Goal: Transaction & Acquisition: Book appointment/travel/reservation

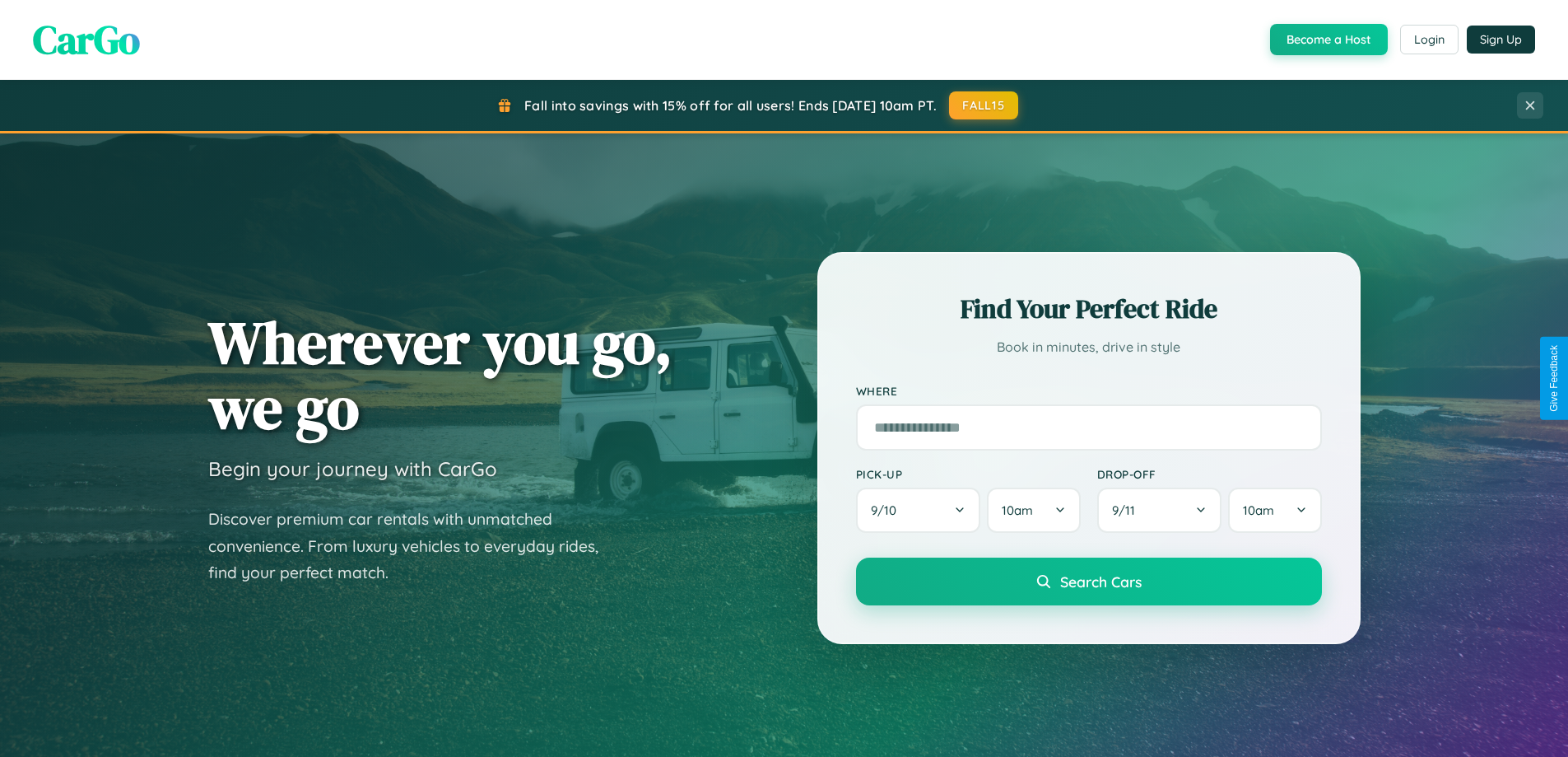
scroll to position [1133, 0]
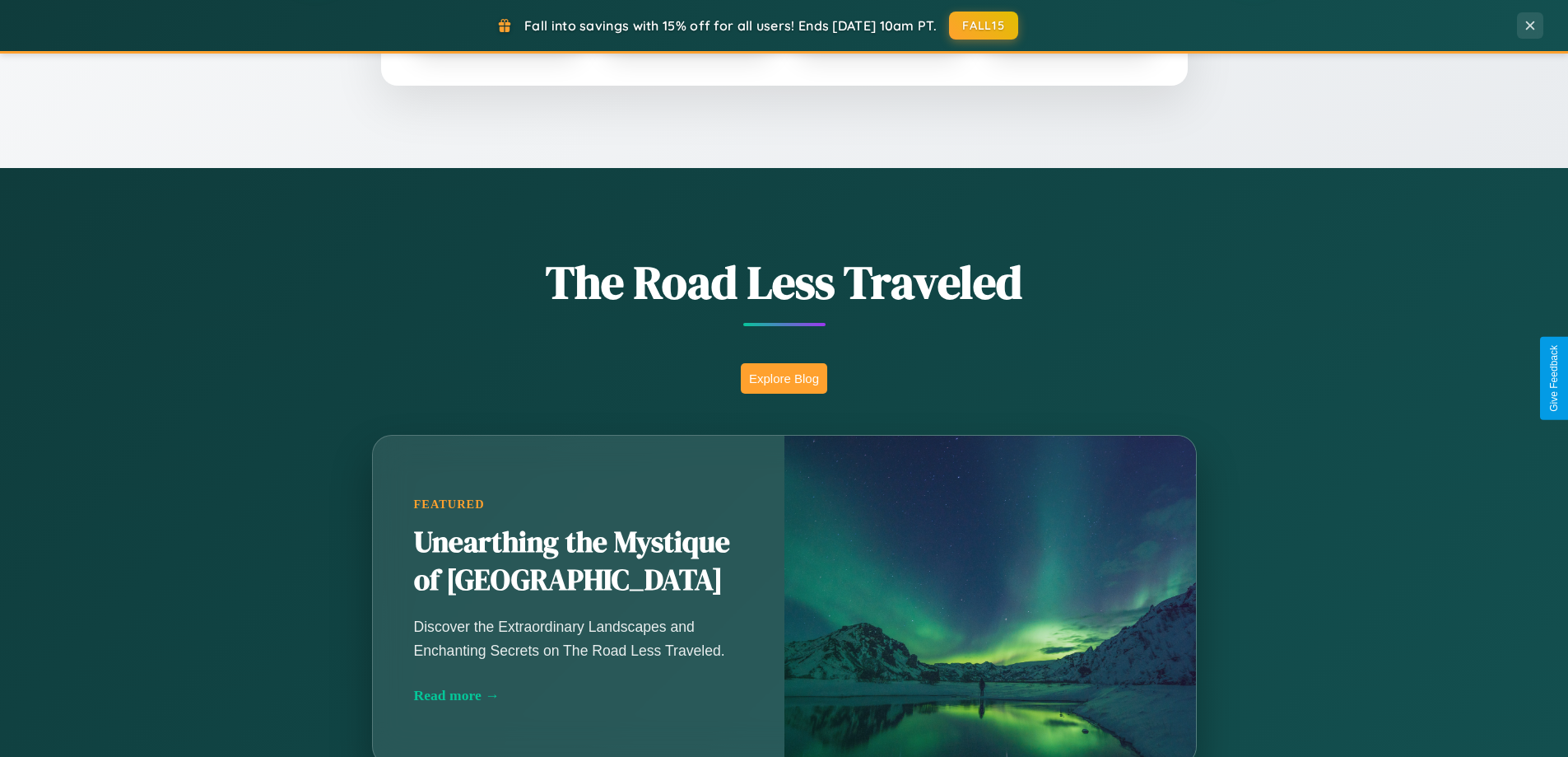
click at [784, 378] on button "Explore Blog" at bounding box center [784, 378] width 86 height 31
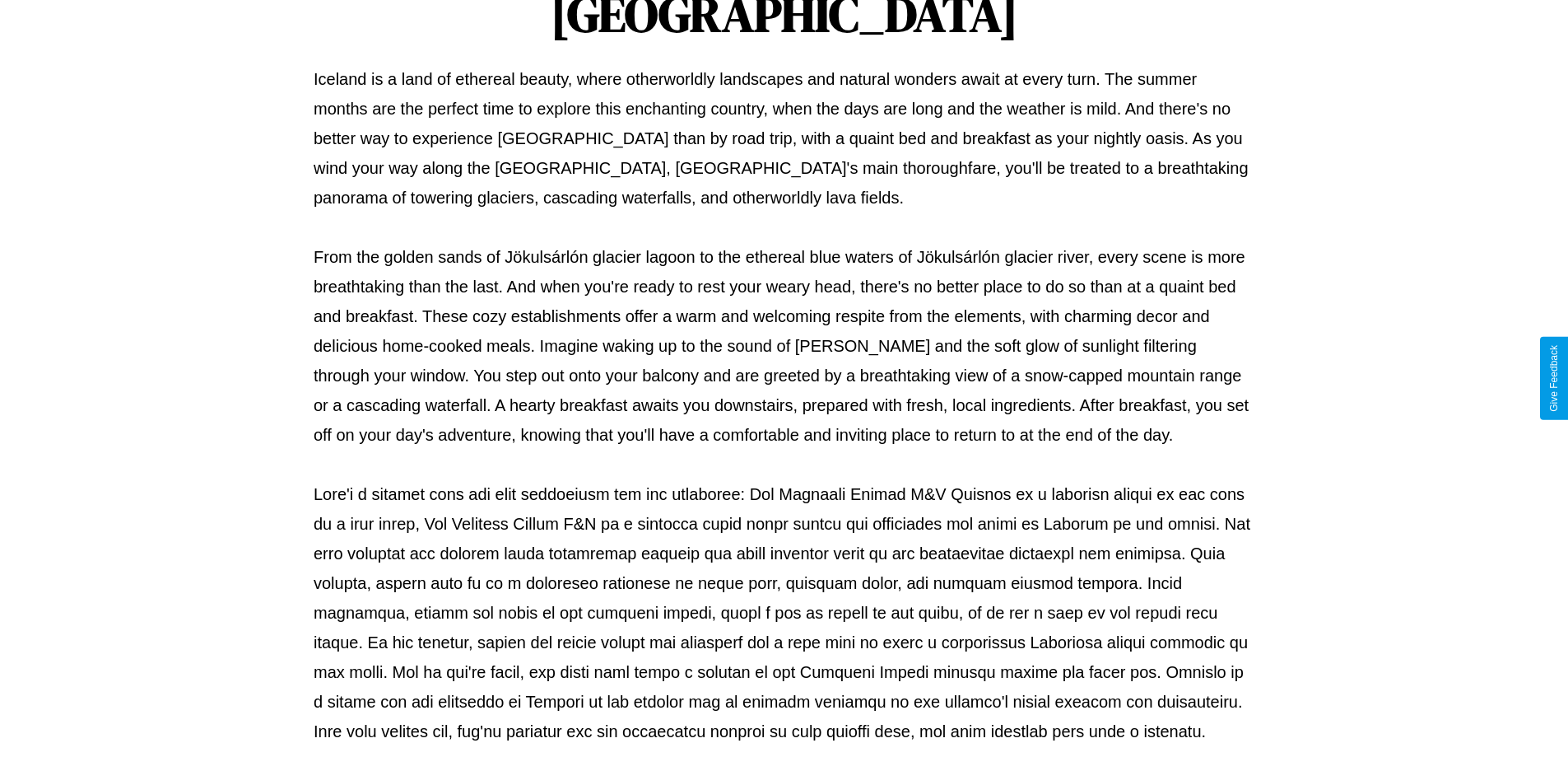
scroll to position [533, 0]
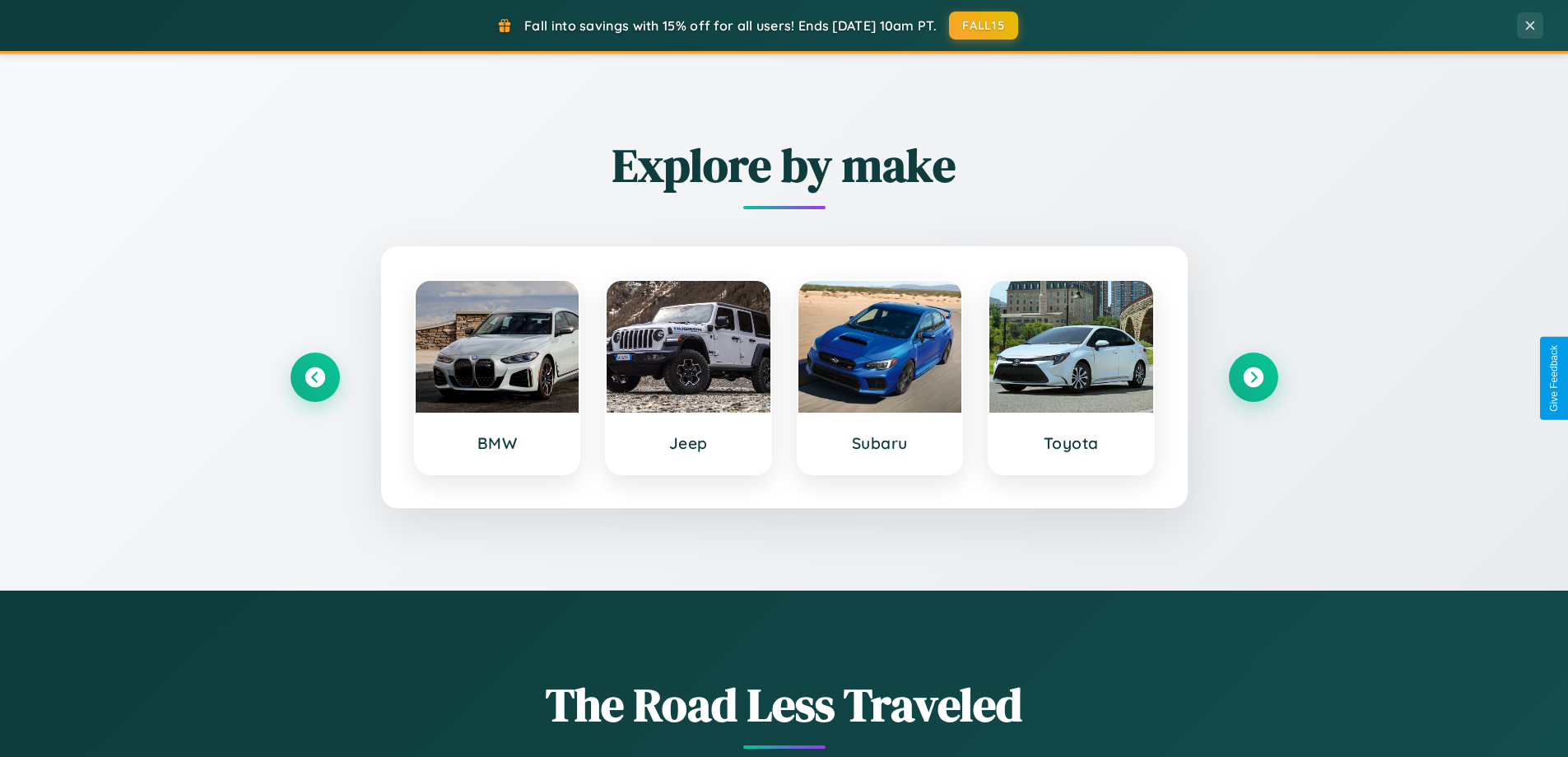
scroll to position [710, 0]
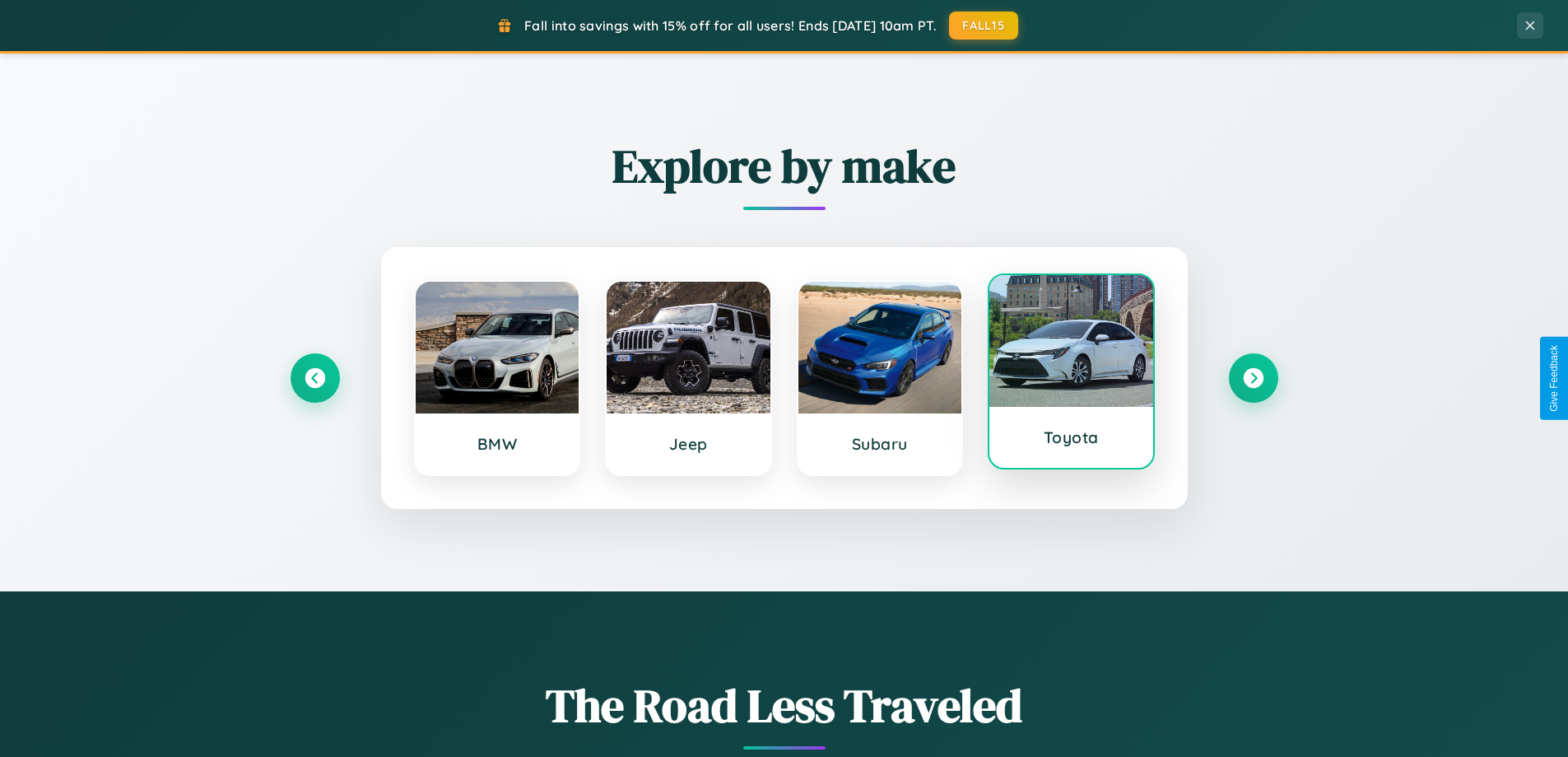
click at [1071, 374] on div at bounding box center [1071, 340] width 164 height 132
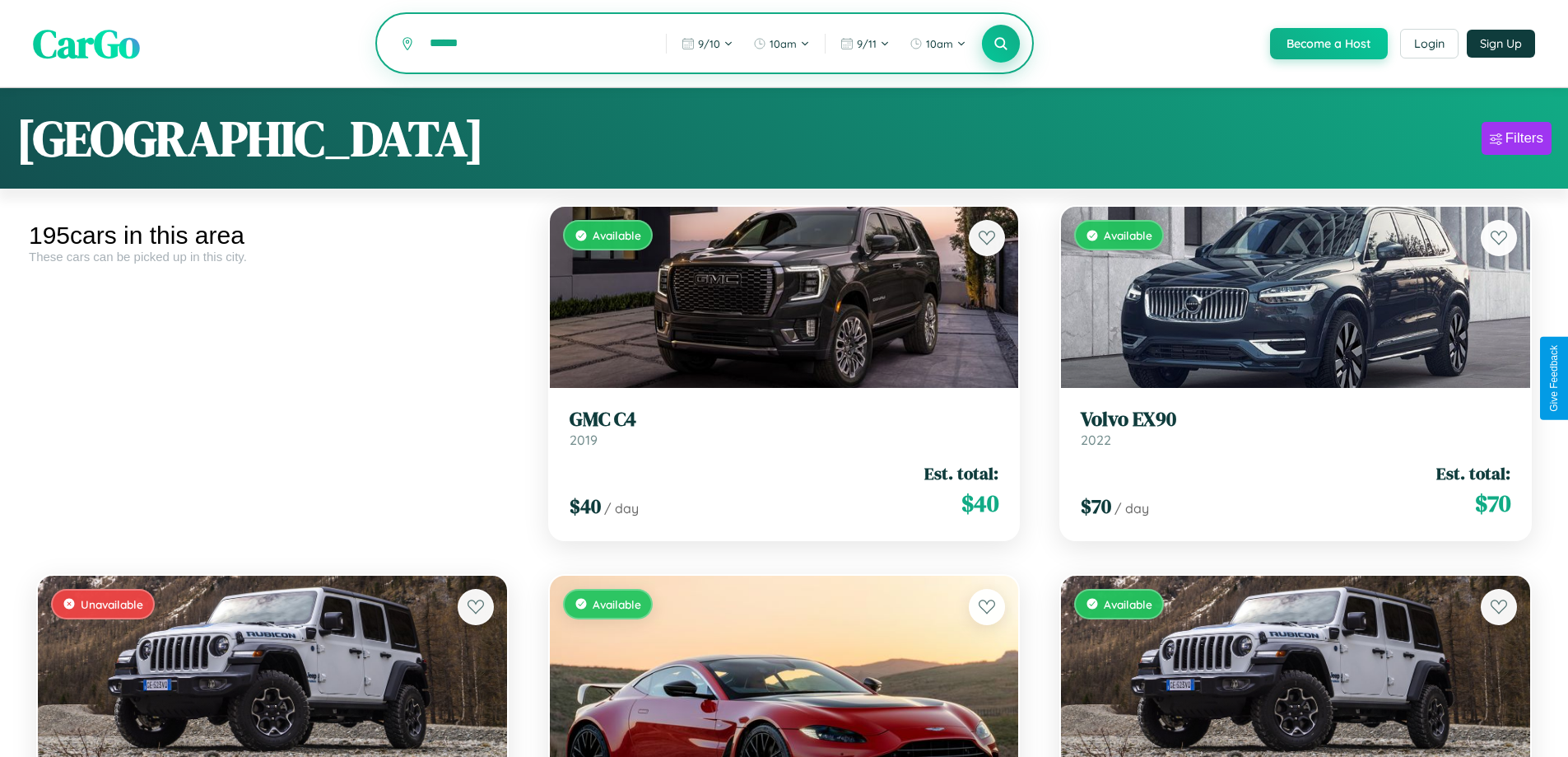
type input "******"
click at [1000, 45] on icon at bounding box center [1001, 43] width 16 height 16
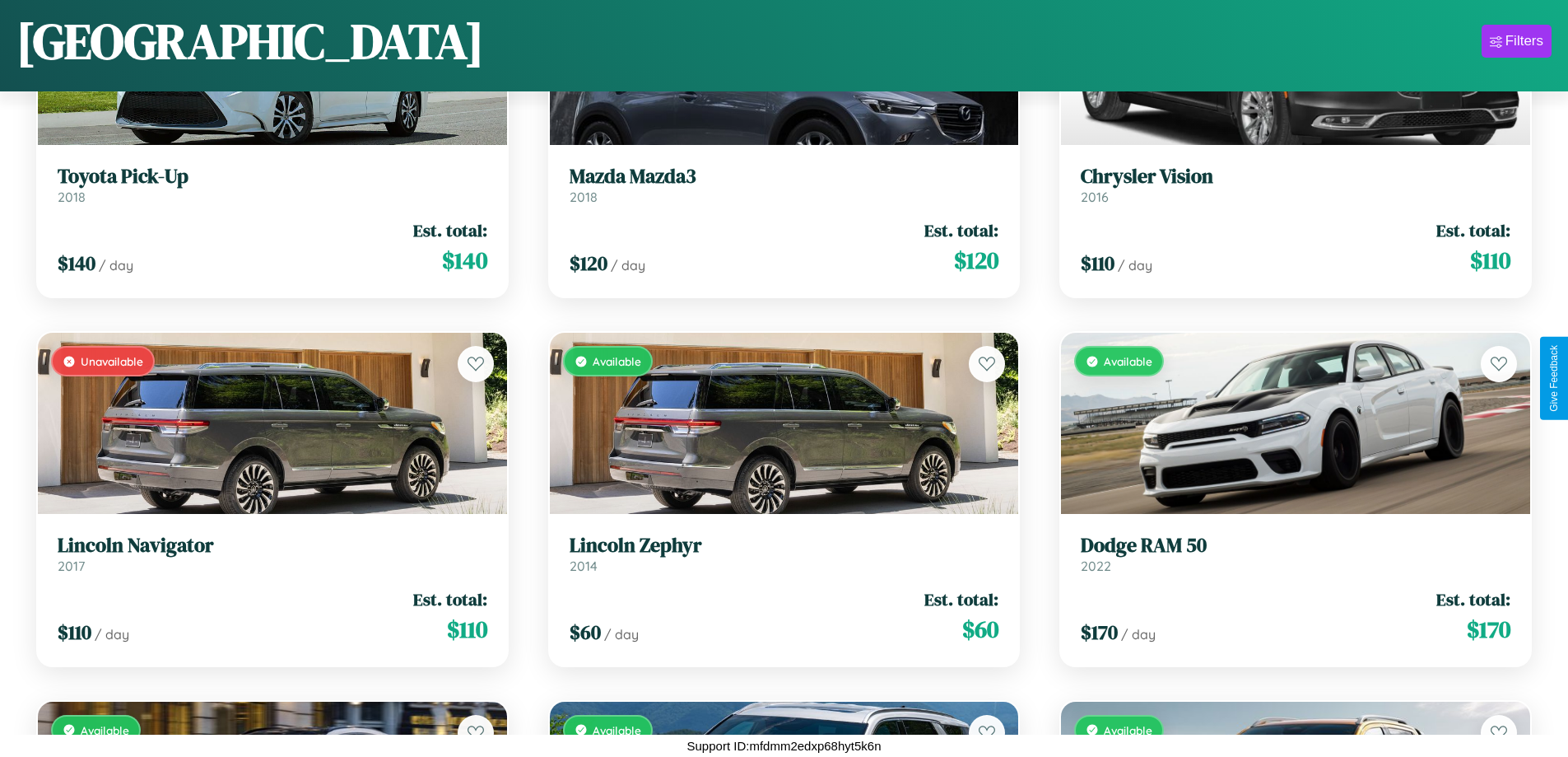
scroll to position [11665, 0]
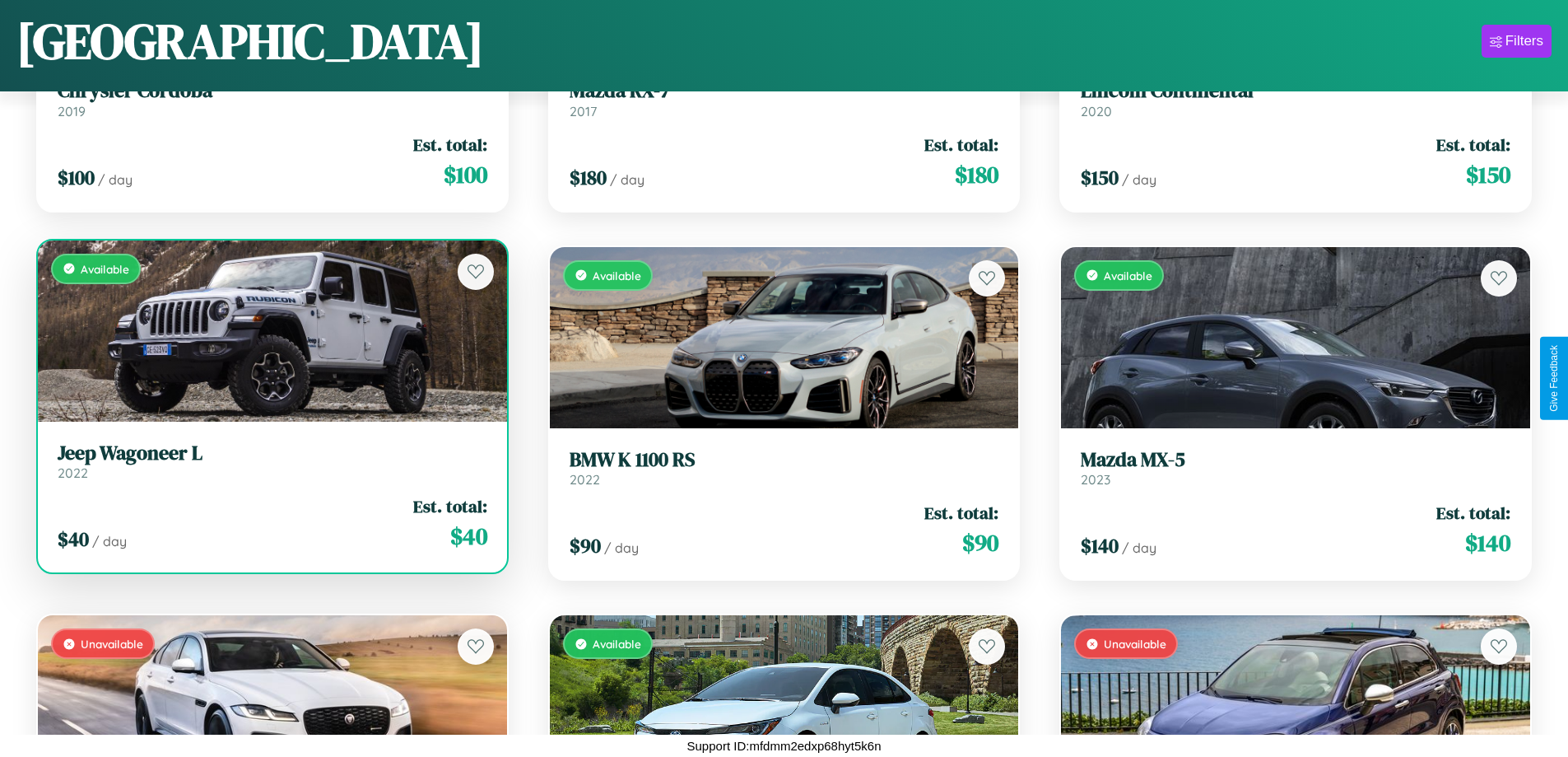
click at [270, 529] on div "$ 40 / day Est. total: $ 40" at bounding box center [272, 523] width 430 height 59
click at [270, 523] on div "$ 40 / day Est. total: $ 40" at bounding box center [272, 523] width 430 height 59
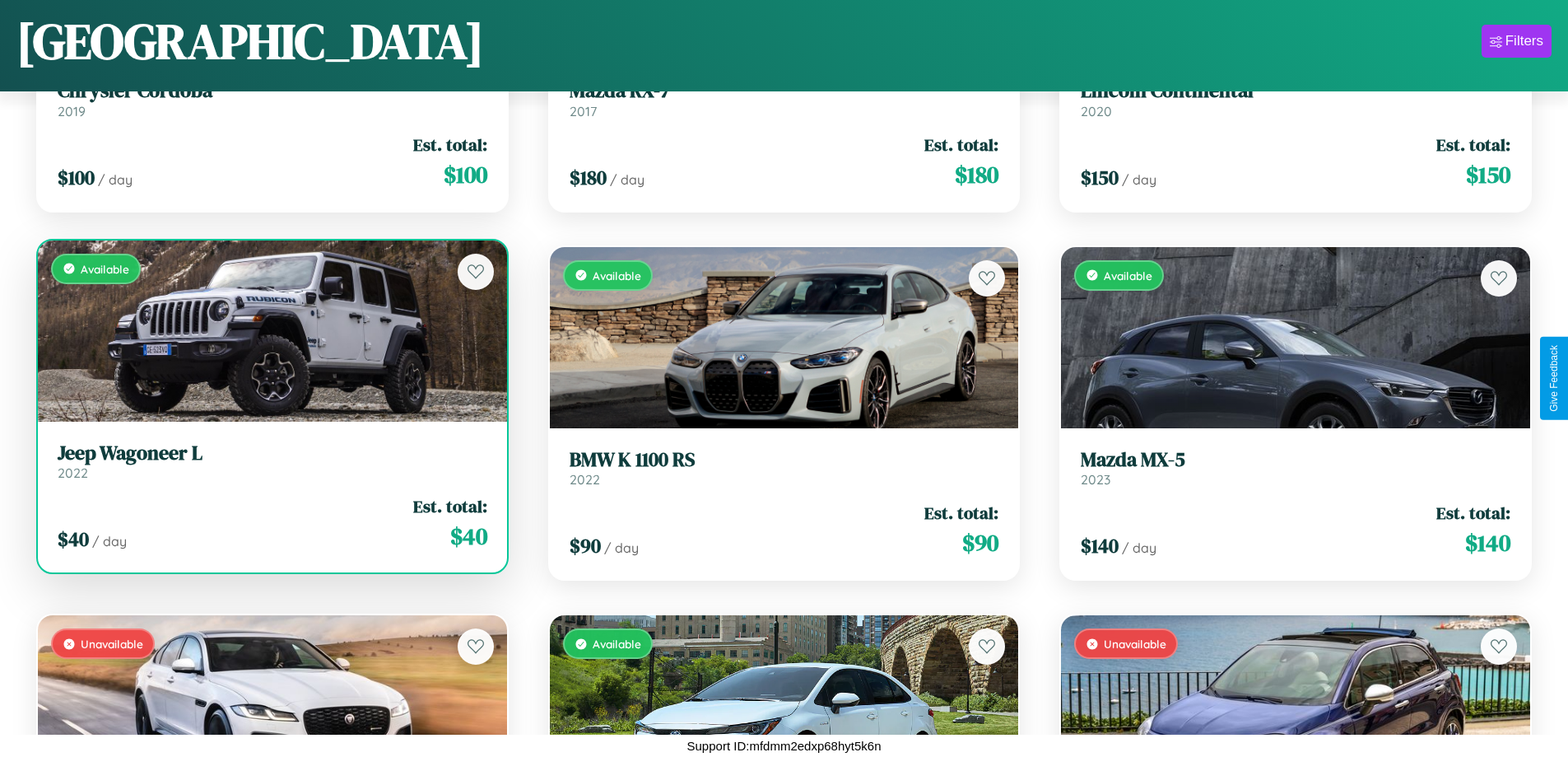
click at [270, 523] on div "$ 40 / day Est. total: $ 40" at bounding box center [272, 523] width 430 height 59
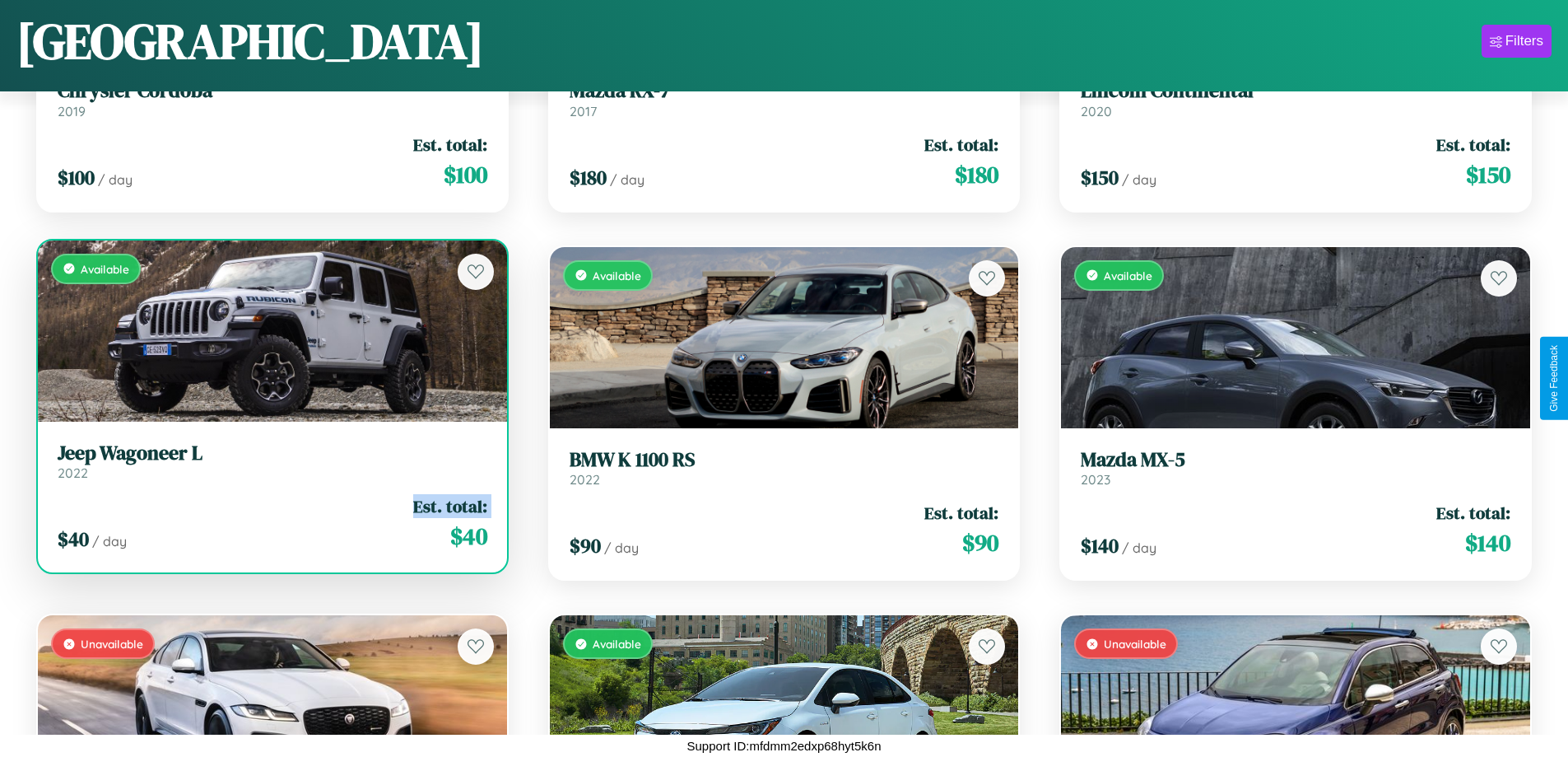
click at [270, 523] on div "$ 40 / day Est. total: $ 40" at bounding box center [272, 523] width 430 height 59
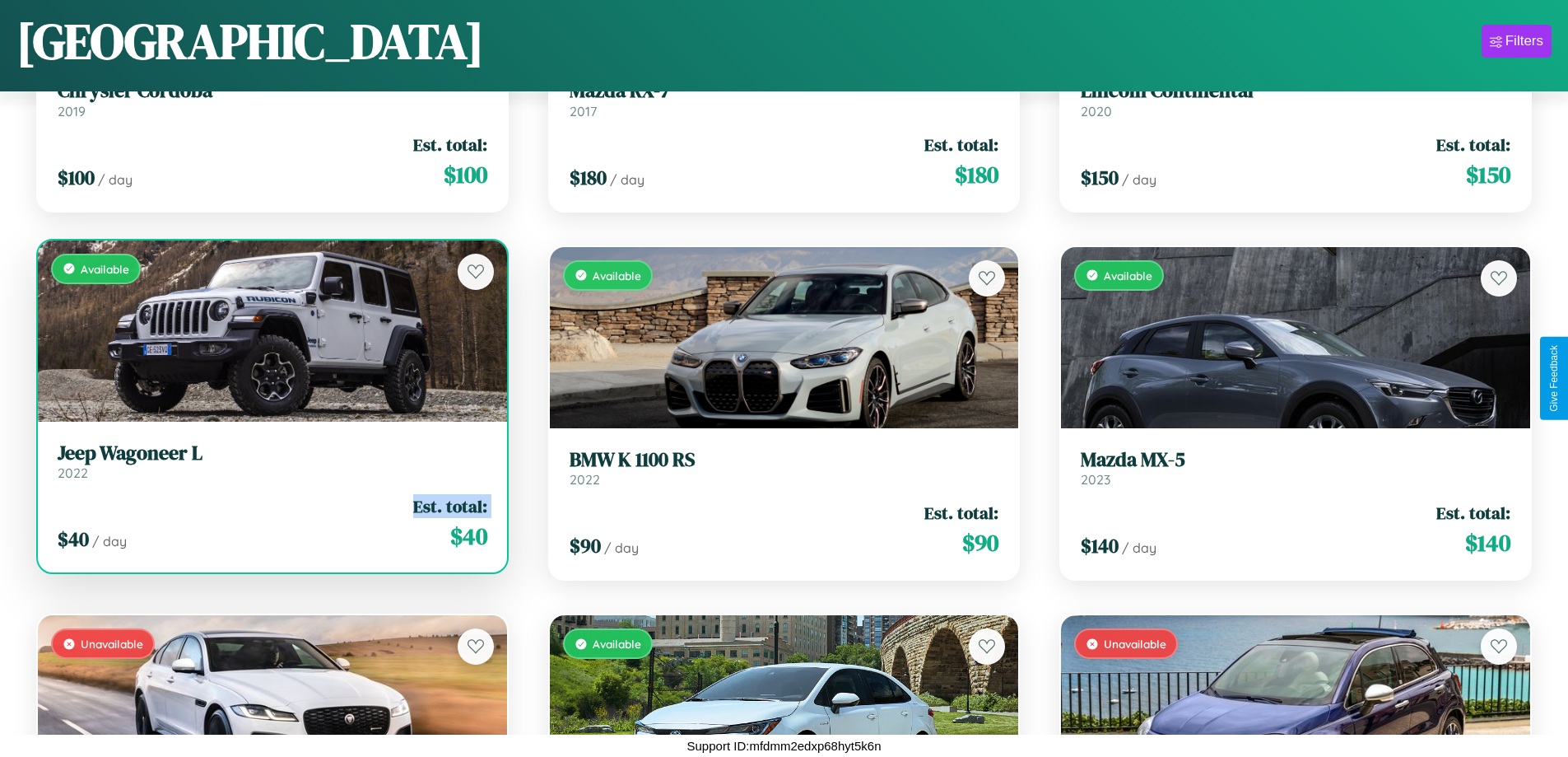
click at [270, 523] on div "$ 40 / day Est. total: $ 40" at bounding box center [272, 523] width 430 height 59
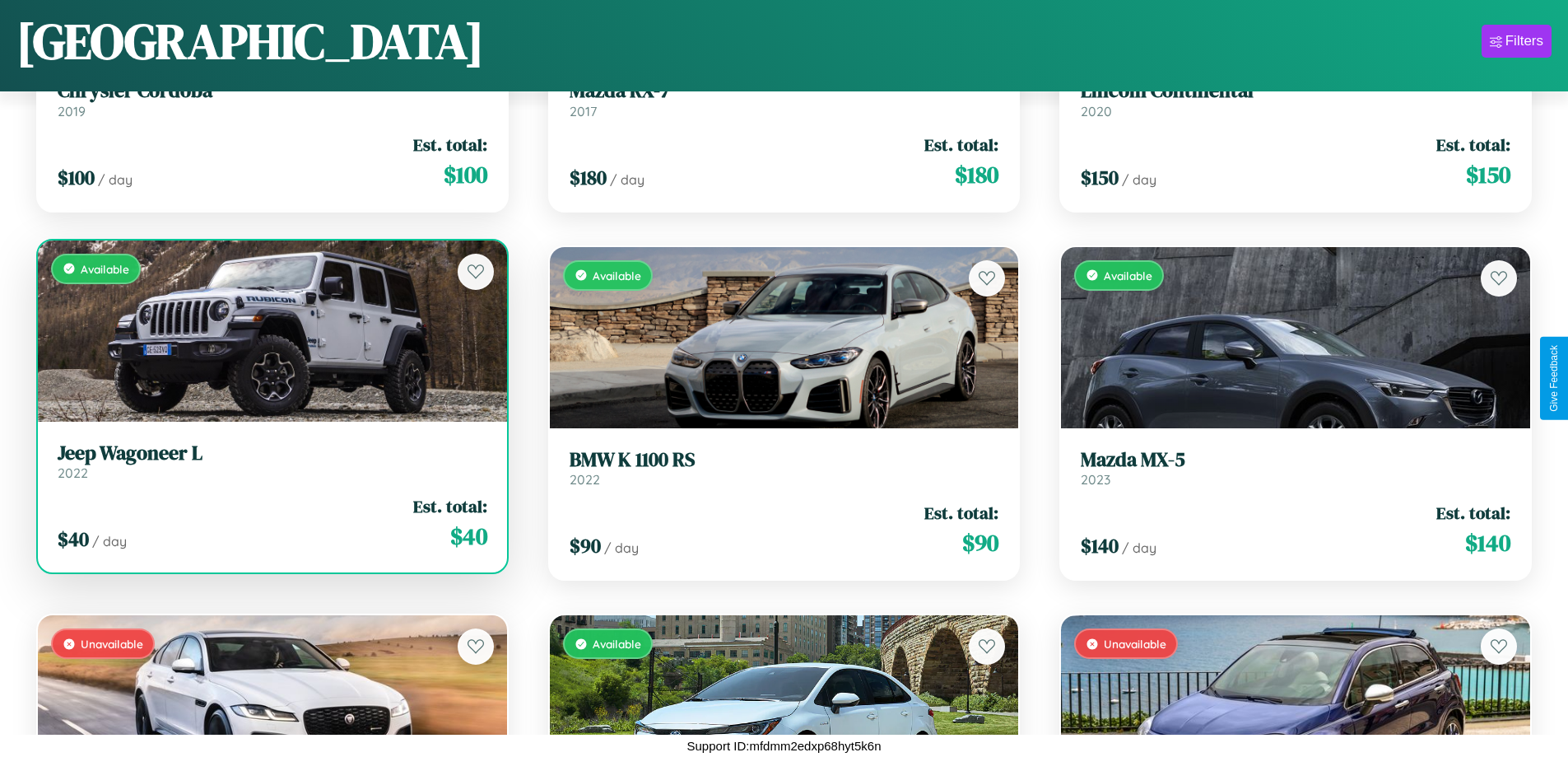
click at [270, 523] on div "$ 40 / day Est. total: $ 40" at bounding box center [272, 523] width 430 height 59
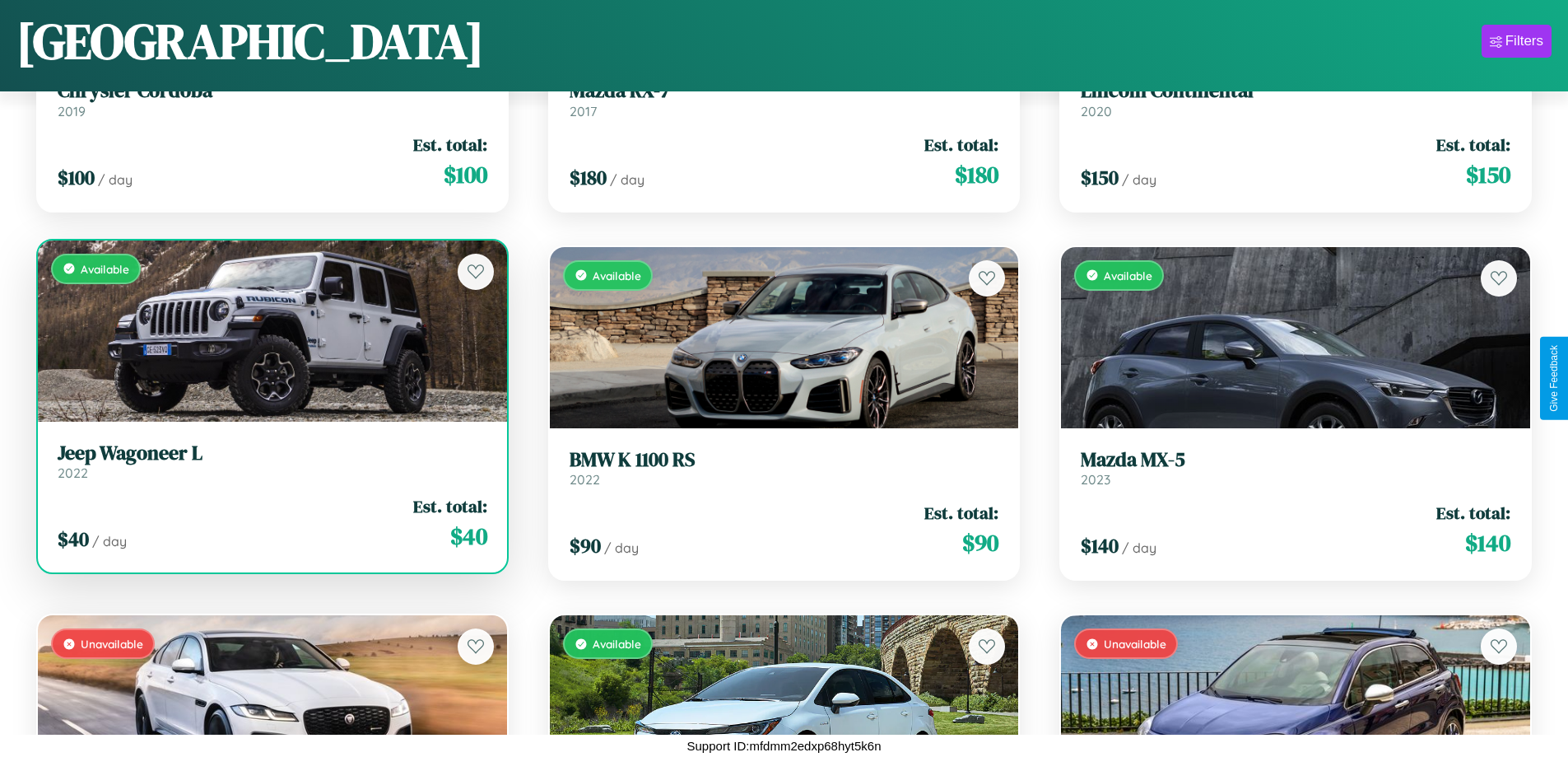
click at [270, 460] on h3 "Jeep Wagoneer L" at bounding box center [272, 453] width 430 height 24
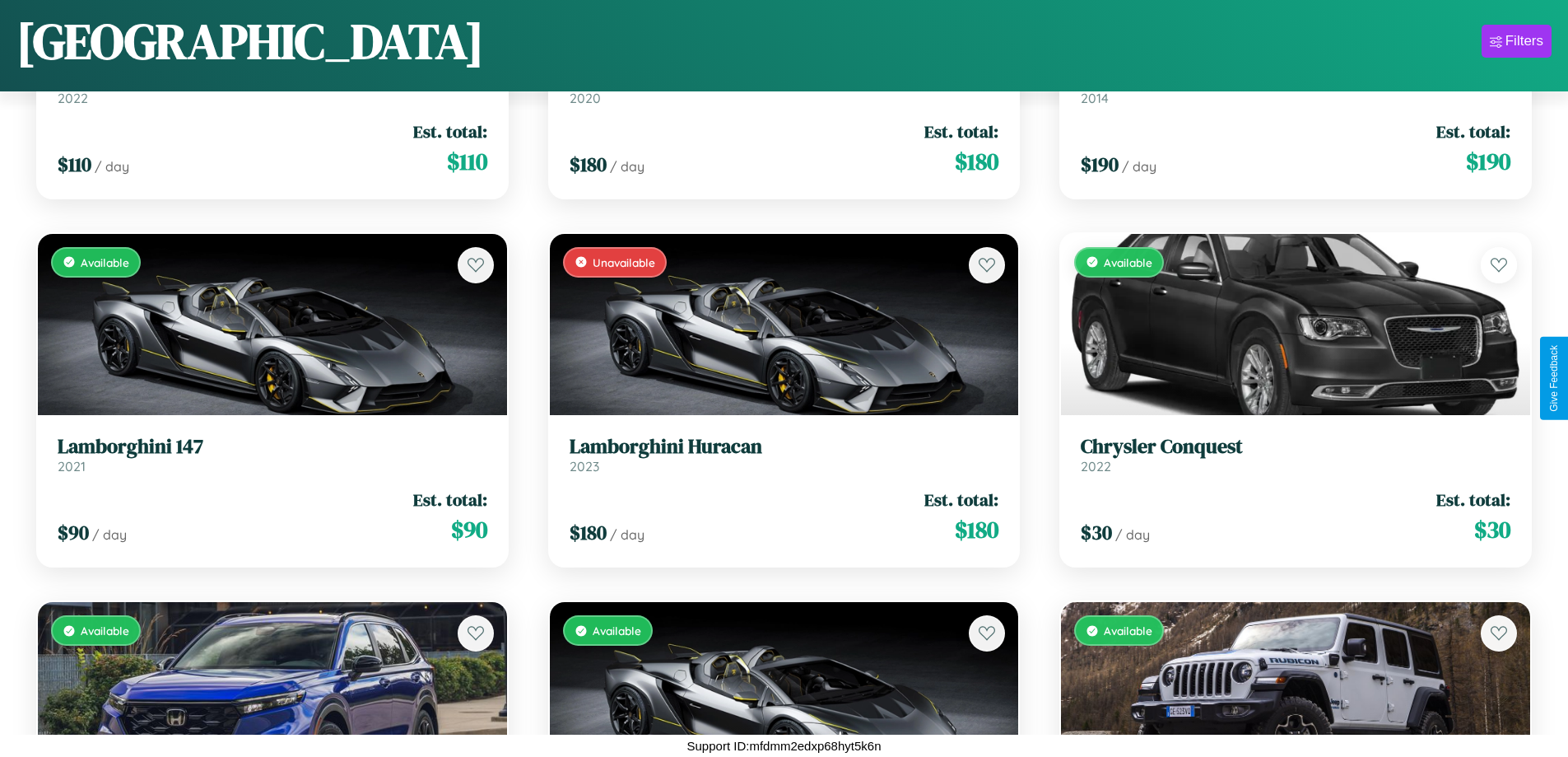
scroll to position [7239, 0]
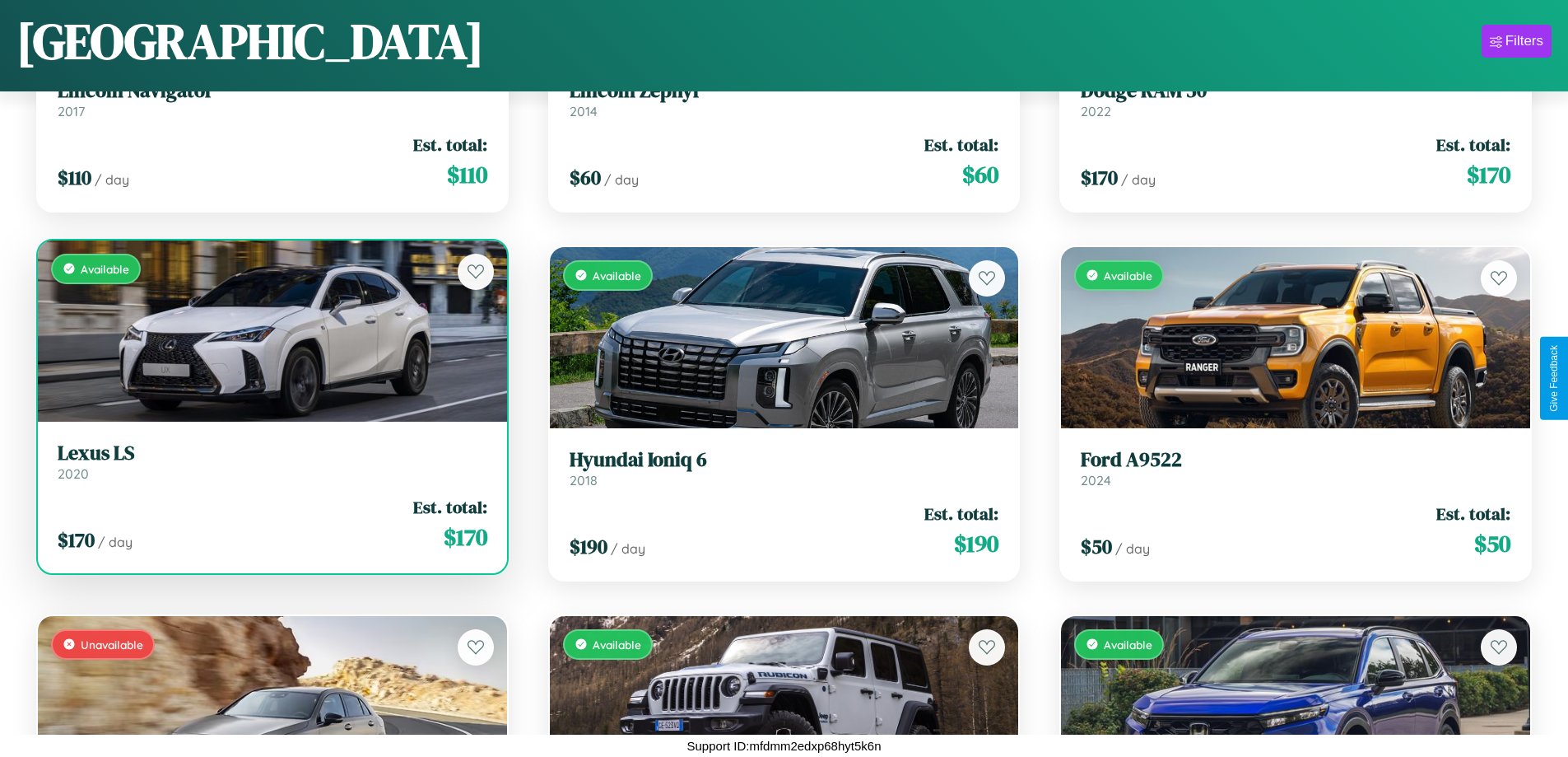
click at [270, 461] on h3 "Lexus LS" at bounding box center [272, 453] width 430 height 24
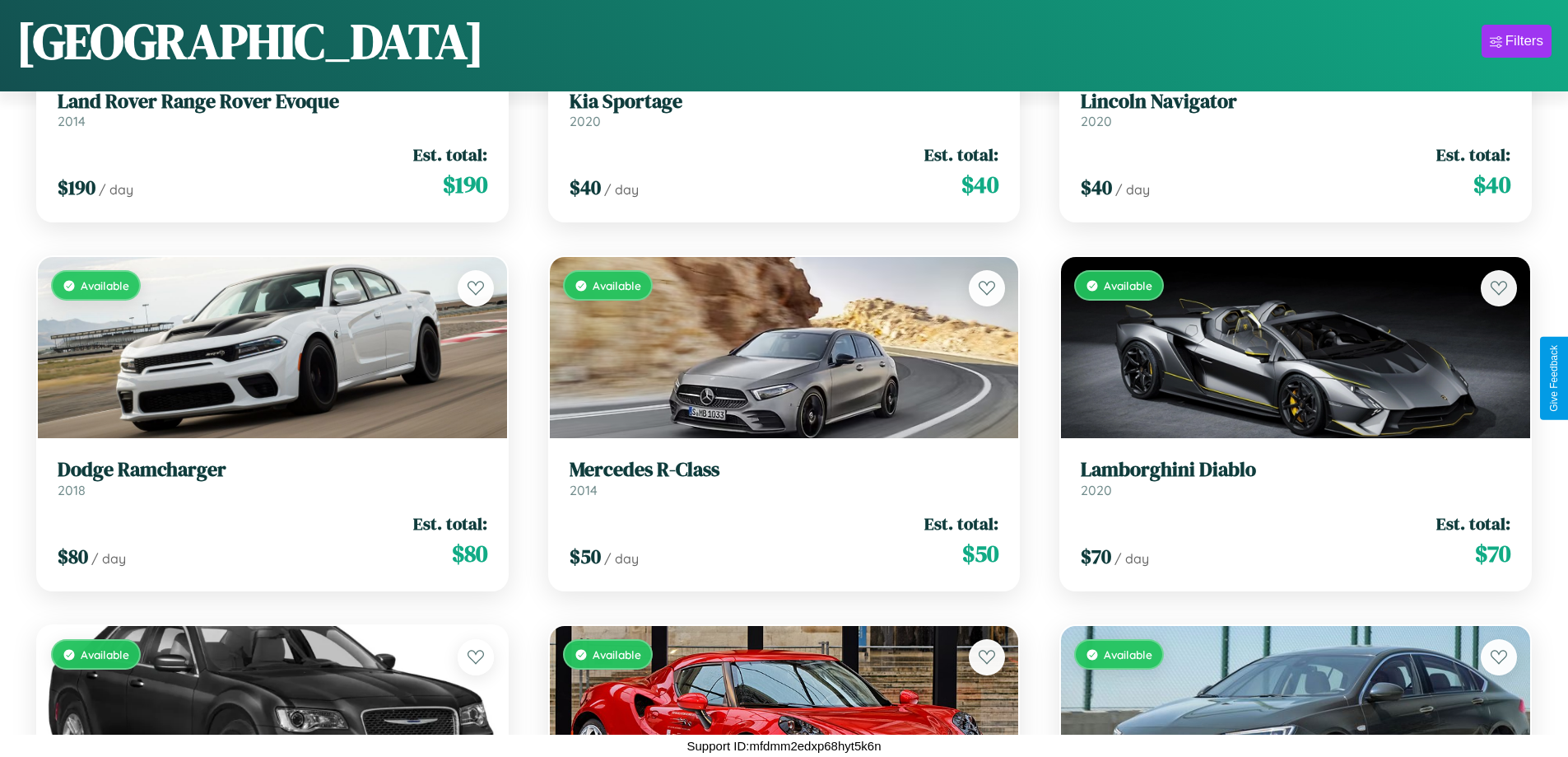
scroll to position [17196, 0]
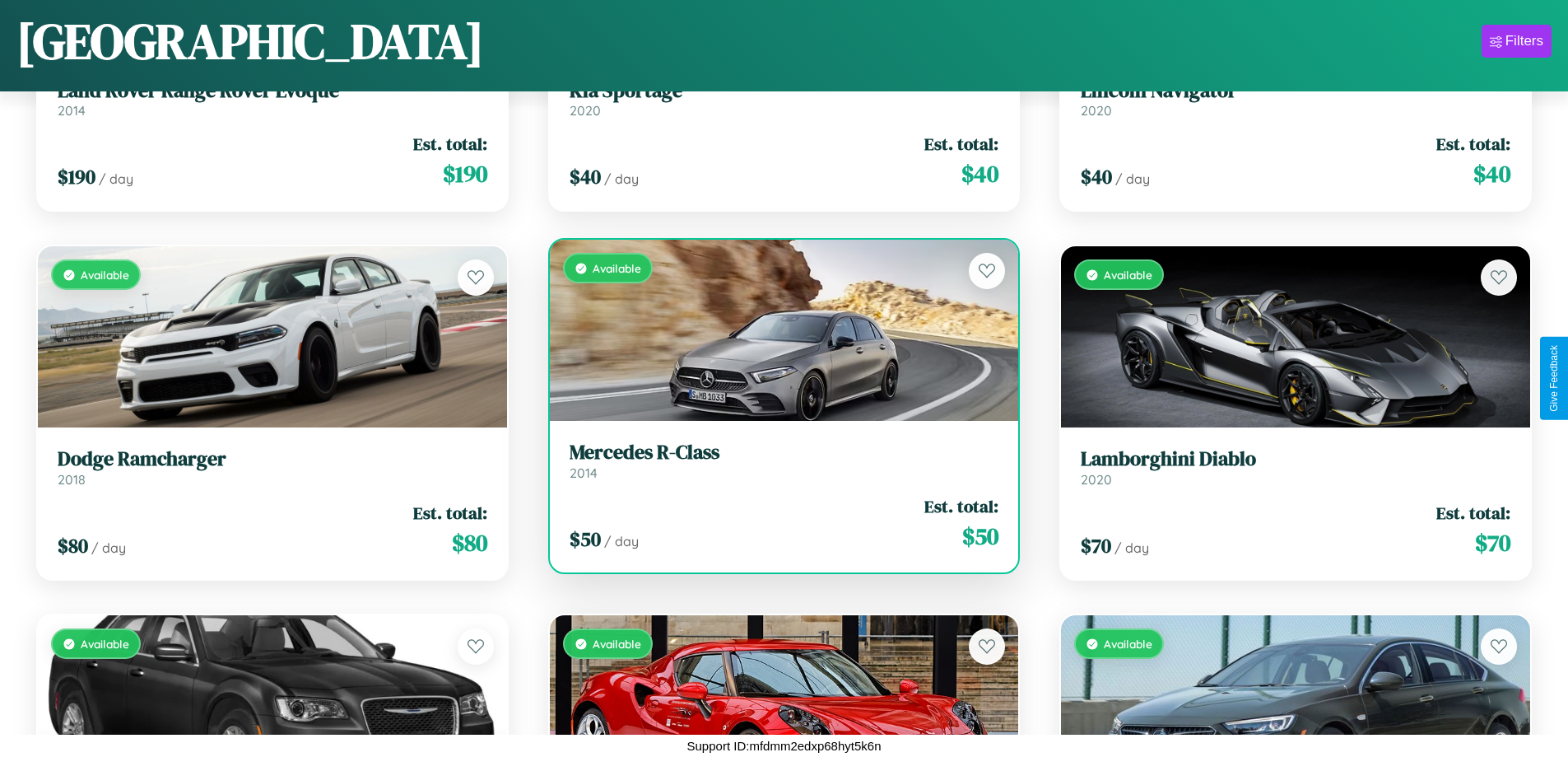
click at [777, 460] on h3 "Mercedes R-Class" at bounding box center [784, 452] width 430 height 24
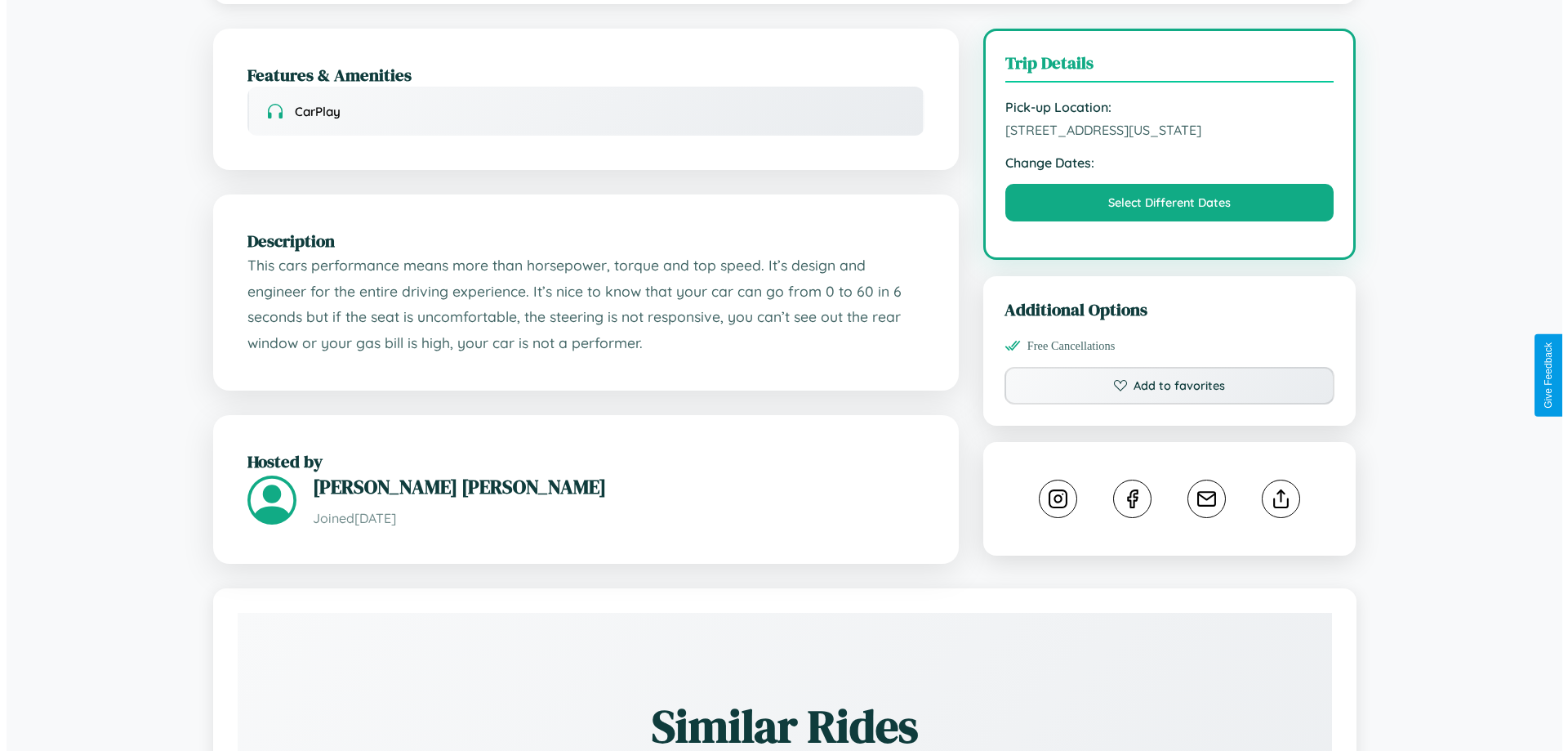
scroll to position [440, 0]
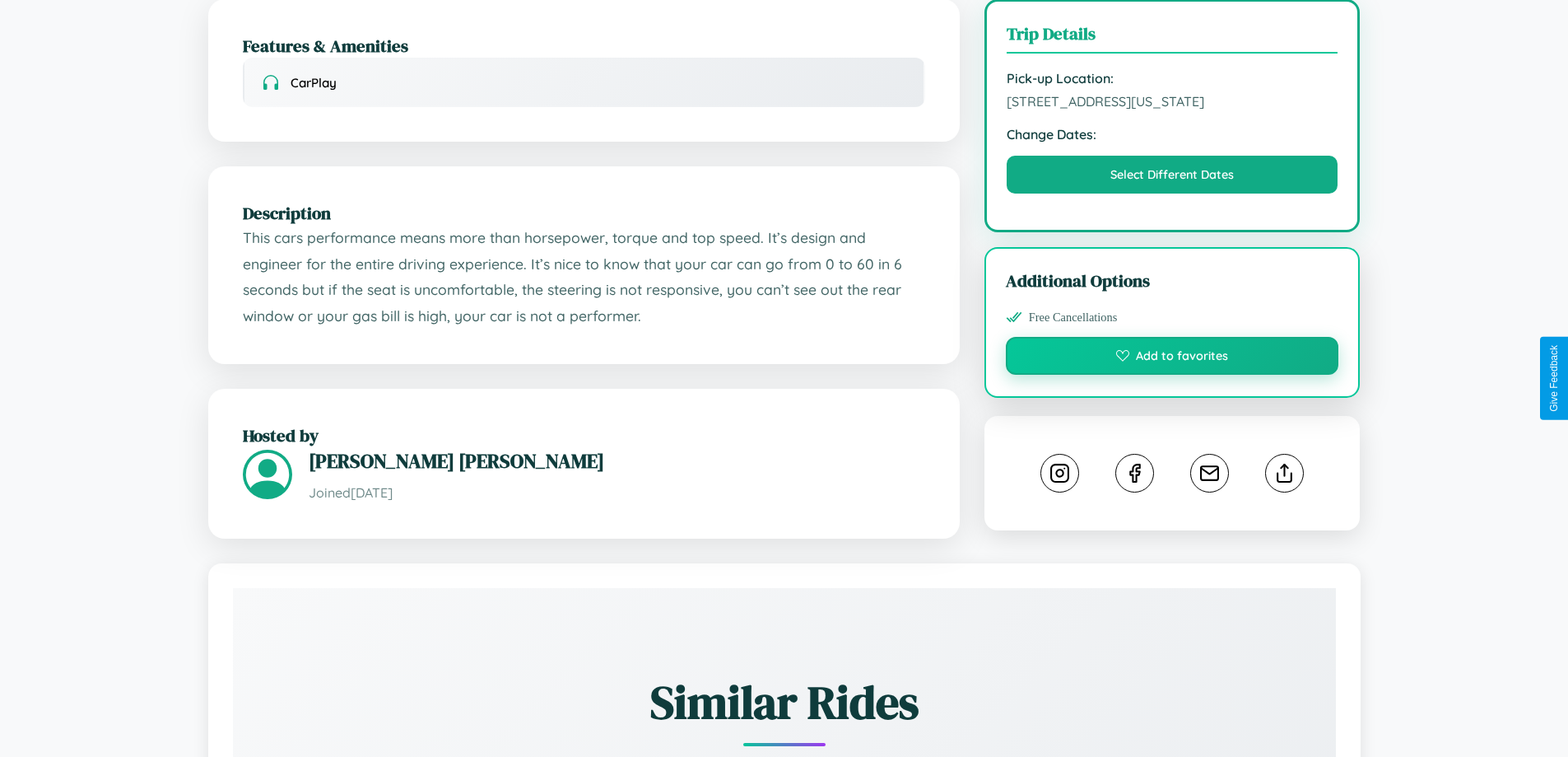
click at [1172, 374] on button "Add to favorites" at bounding box center [1172, 356] width 334 height 38
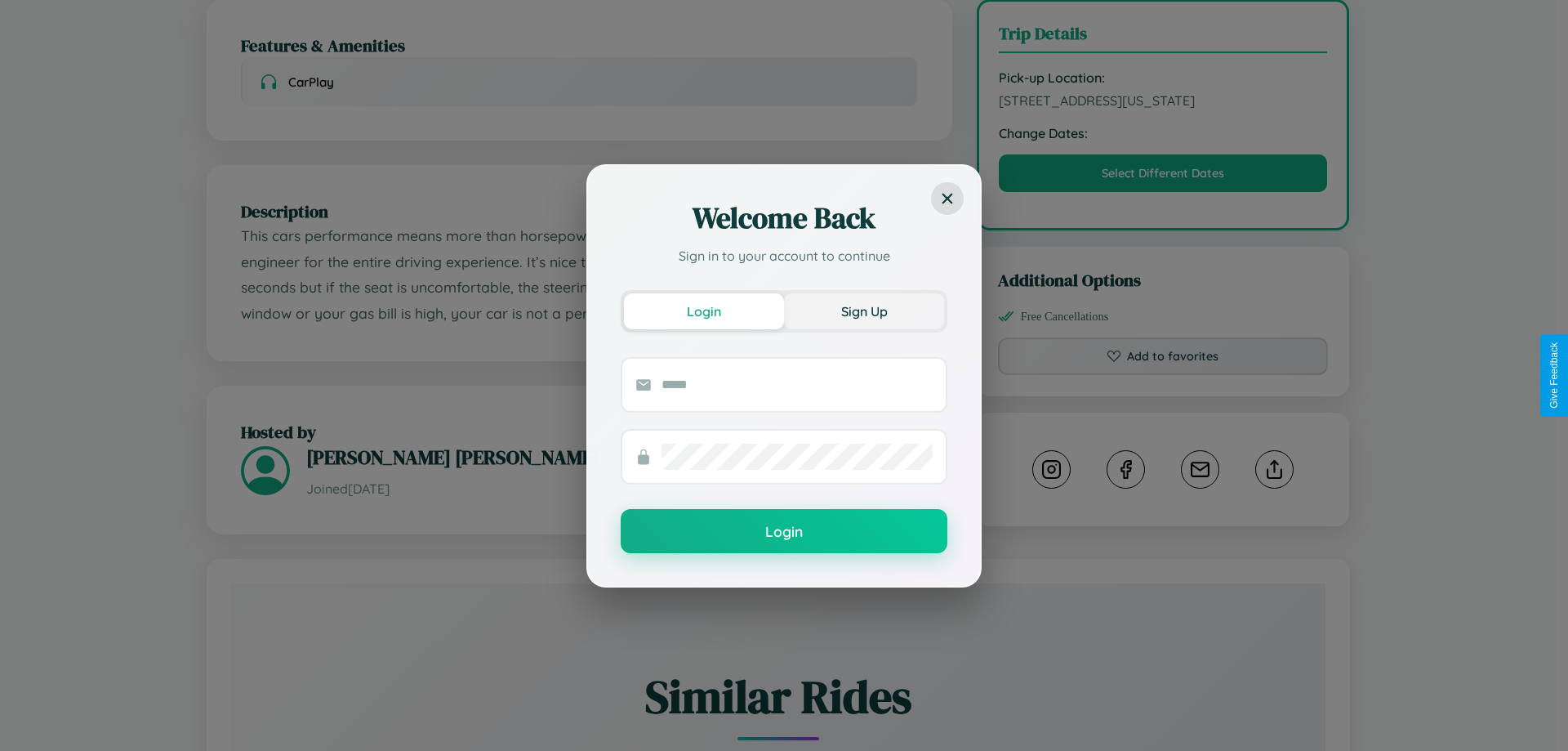
click at [864, 311] on button "Sign Up" at bounding box center [864, 311] width 160 height 36
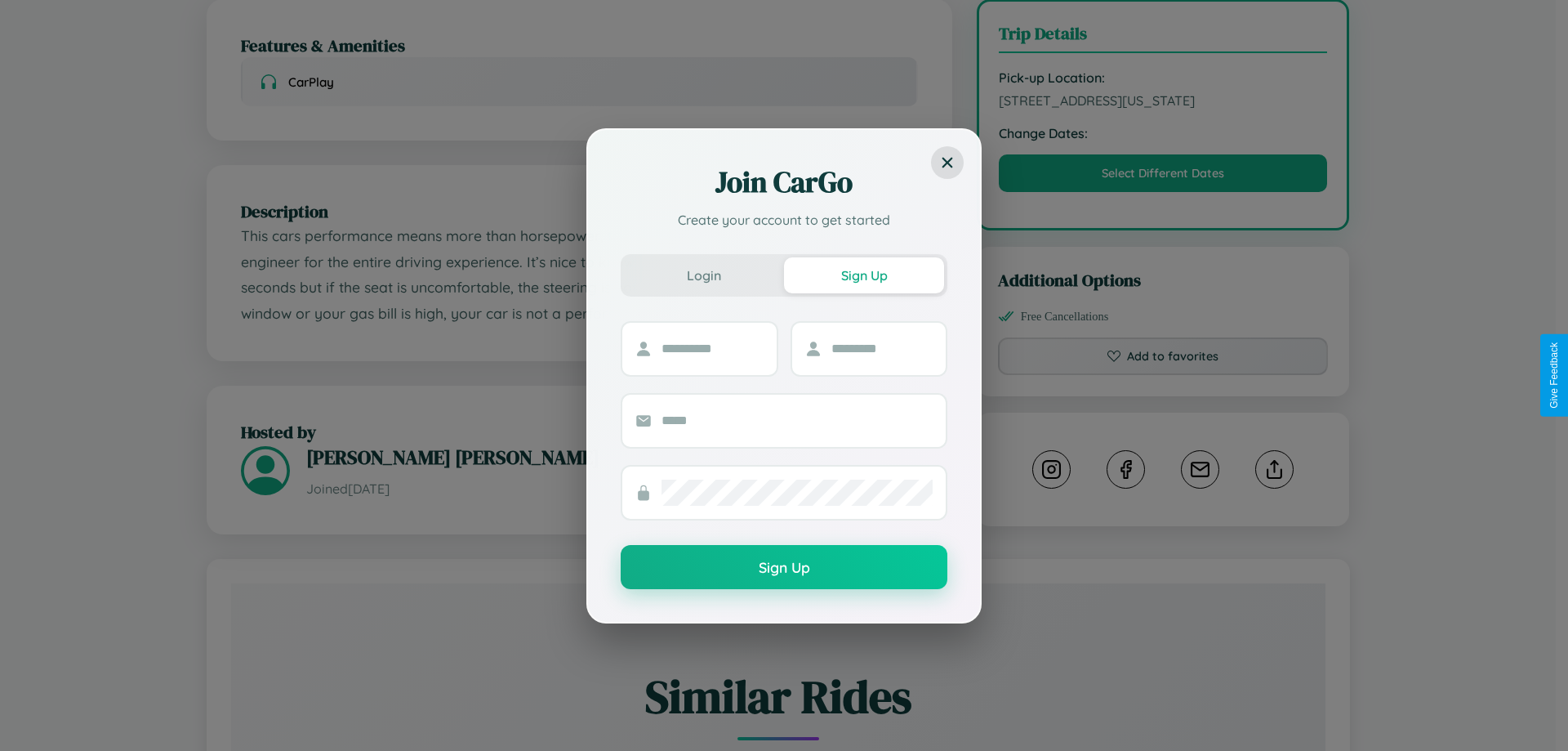
click at [1163, 375] on div "Join CarGo Create your account to get started Login Sign Up Sign Up" at bounding box center [784, 376] width 1568 height 751
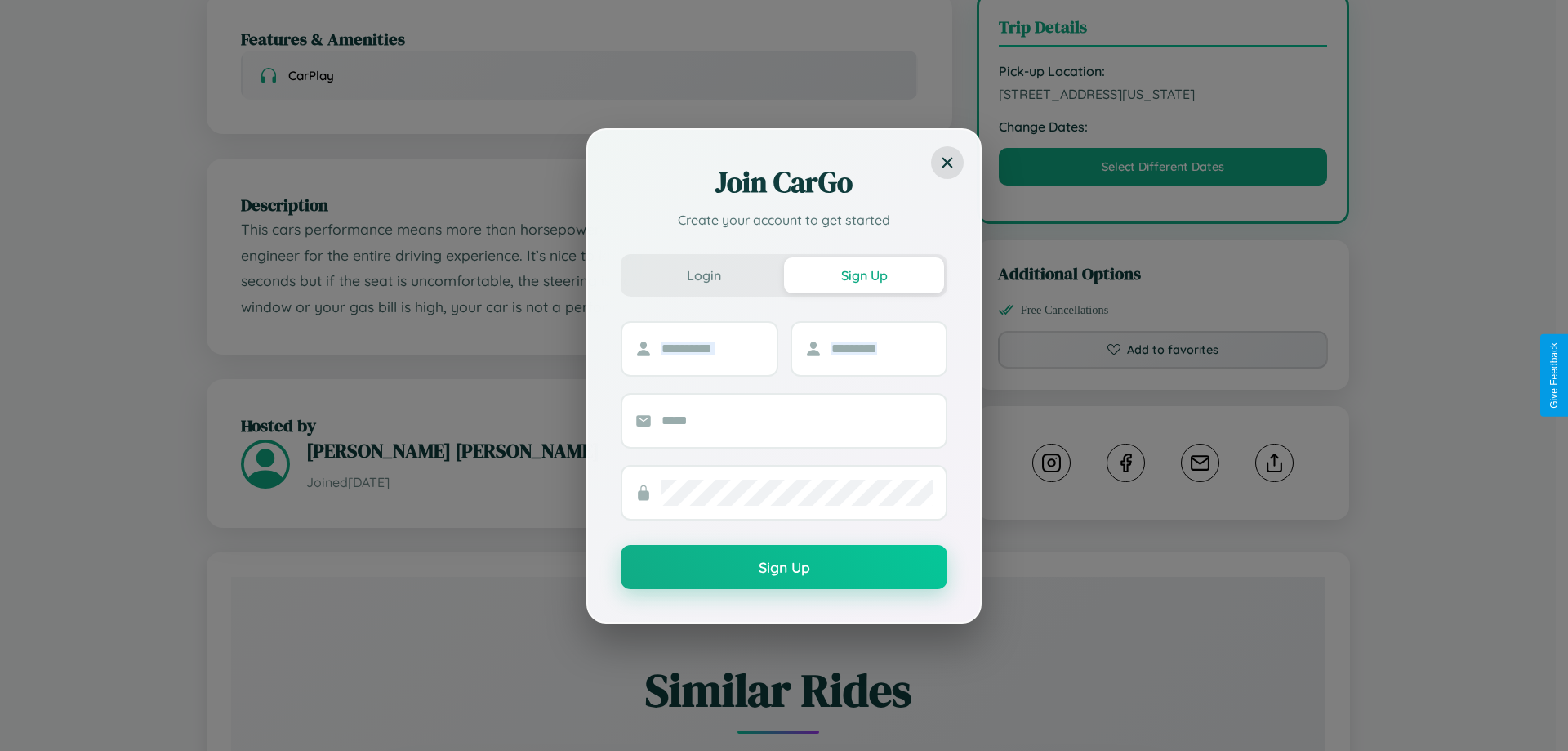
scroll to position [553, 0]
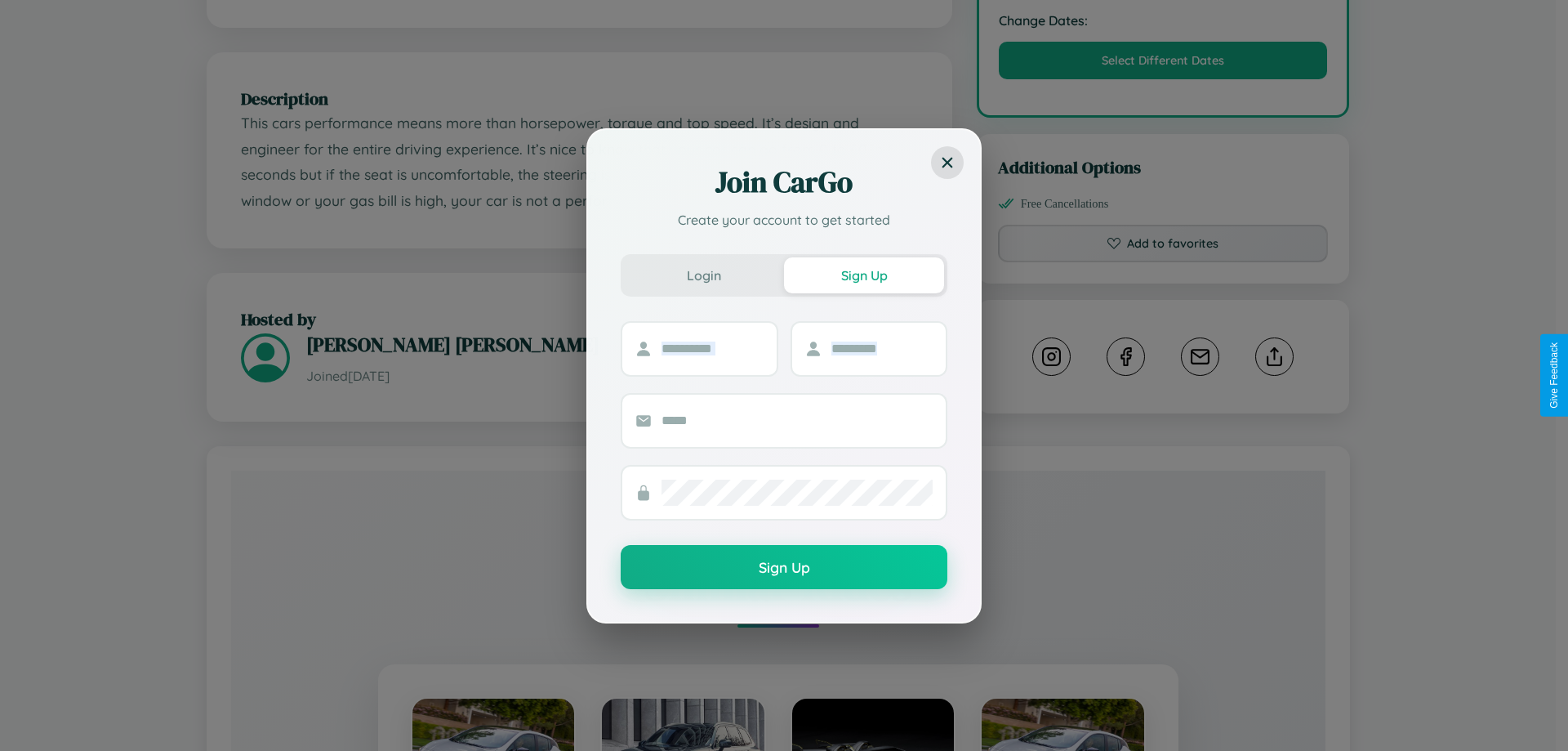
click at [1274, 375] on div "Join CarGo Create your account to get started Login Sign Up Sign Up" at bounding box center [784, 376] width 1568 height 751
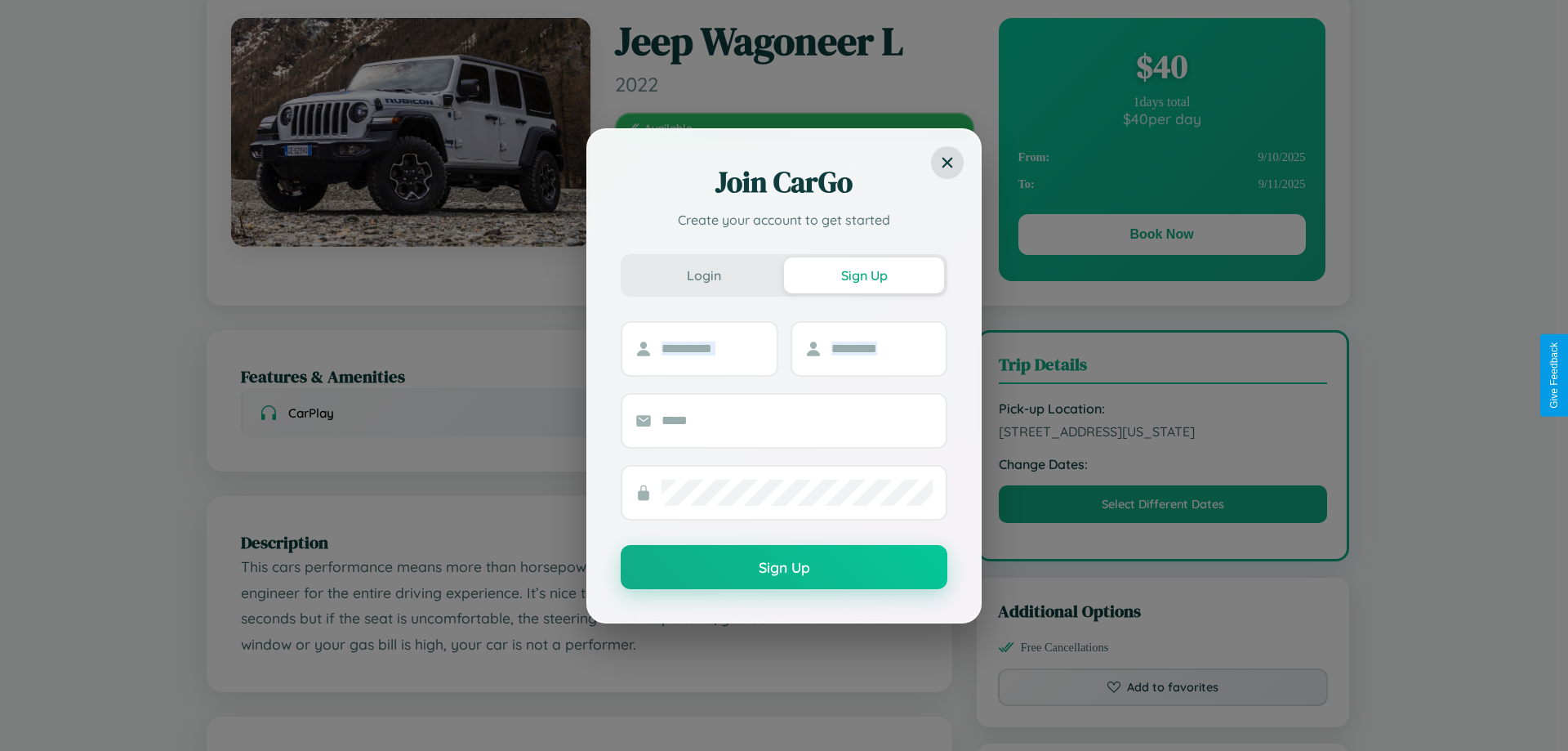
scroll to position [0, 0]
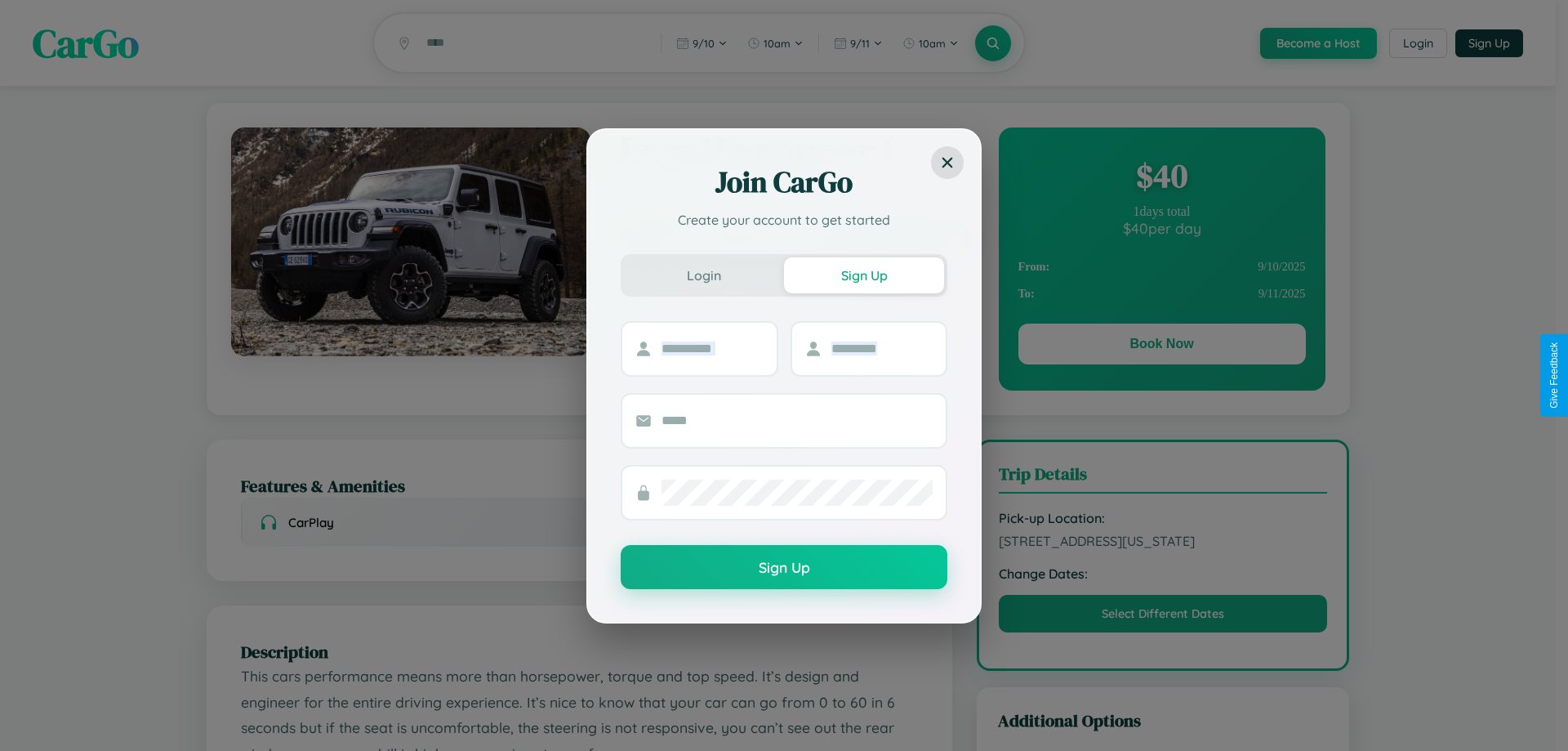
click at [1161, 347] on div "Join CarGo Create your account to get started Login Sign Up Sign Up" at bounding box center [784, 376] width 1568 height 751
